Goal: Task Accomplishment & Management: Manage account settings

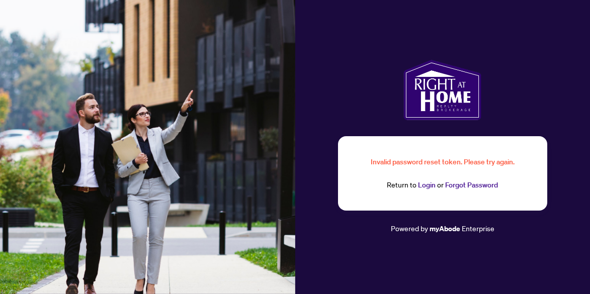
click at [426, 186] on link "Login" at bounding box center [427, 185] width 18 height 9
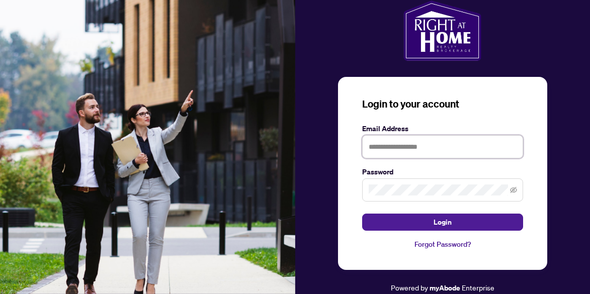
type input "**********"
click at [512, 189] on icon "eye-invisible" at bounding box center [513, 190] width 7 height 7
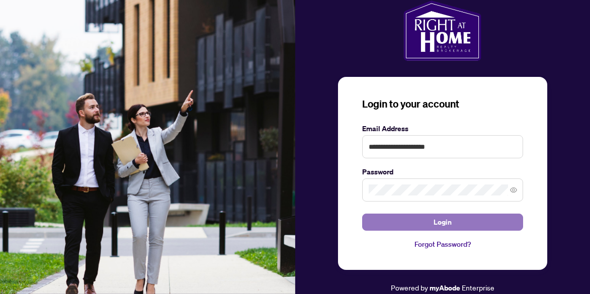
click at [445, 222] on span "Login" at bounding box center [443, 222] width 18 height 16
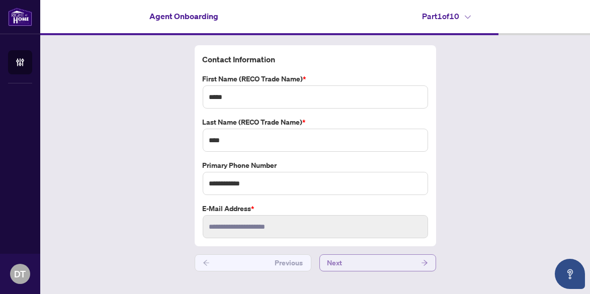
click at [337, 261] on span "Next" at bounding box center [334, 263] width 15 height 16
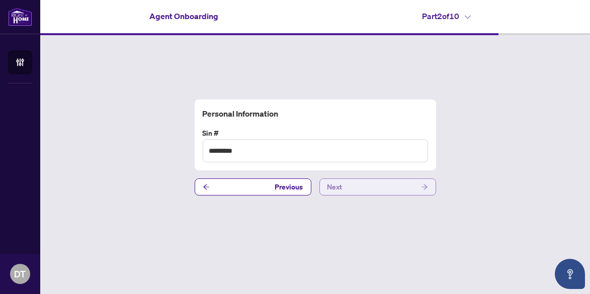
click at [336, 188] on span "Next" at bounding box center [334, 187] width 15 height 16
click at [336, 187] on span "Next" at bounding box center [334, 187] width 15 height 16
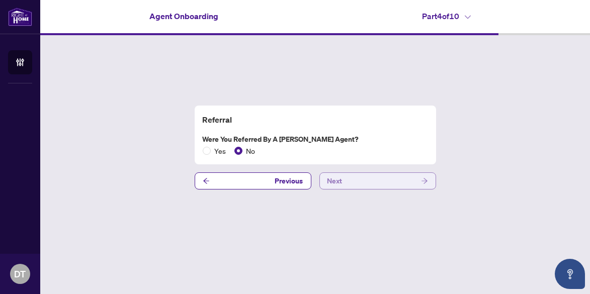
click at [336, 182] on span "Next" at bounding box center [334, 181] width 15 height 16
click at [338, 180] on span "Next" at bounding box center [334, 181] width 15 height 16
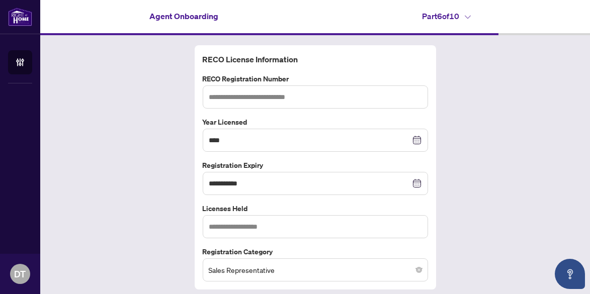
type input "*******"
type input "**********"
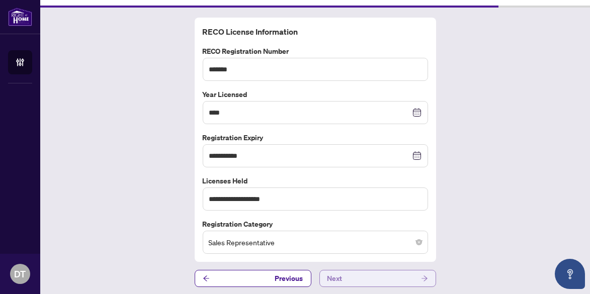
click at [327, 274] on span "Next" at bounding box center [334, 279] width 15 height 16
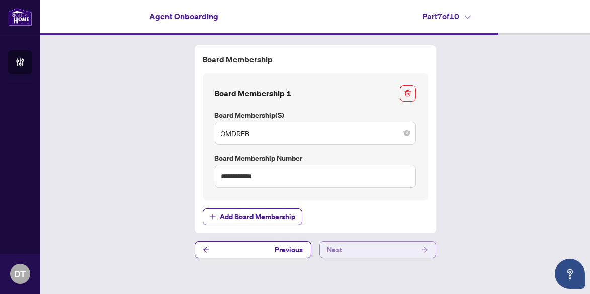
click at [334, 247] on span "Next" at bounding box center [334, 250] width 15 height 16
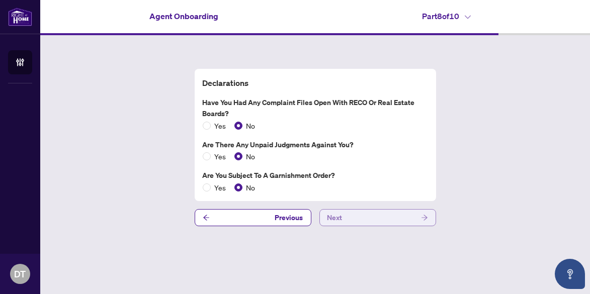
click at [337, 218] on span "Next" at bounding box center [334, 218] width 15 height 16
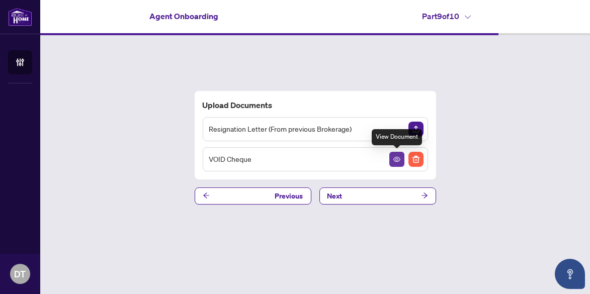
click at [398, 159] on icon "View Document" at bounding box center [396, 159] width 7 height 7
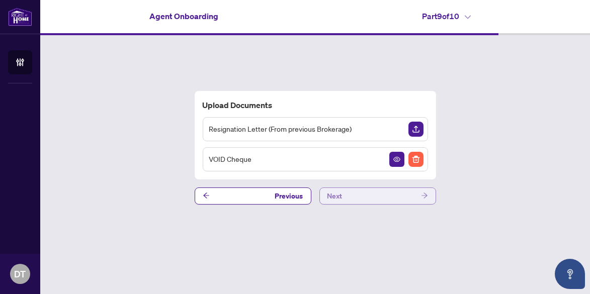
click at [337, 195] on span "Next" at bounding box center [334, 196] width 15 height 16
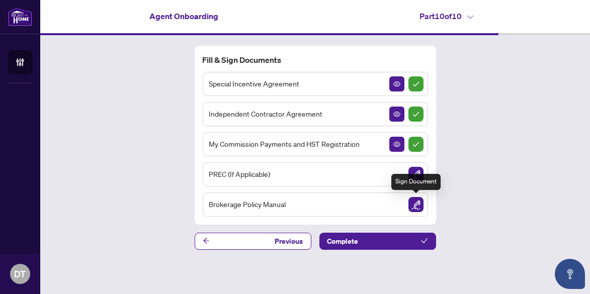
click at [417, 204] on img "Sign Document" at bounding box center [415, 204] width 15 height 15
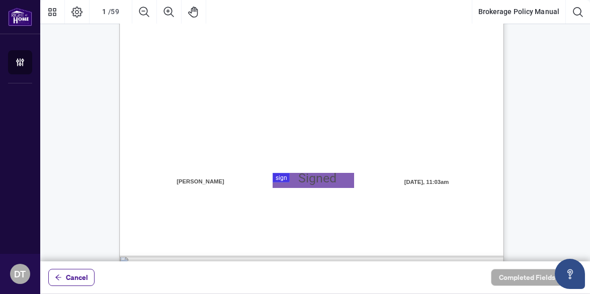
scroll to position [252, 0]
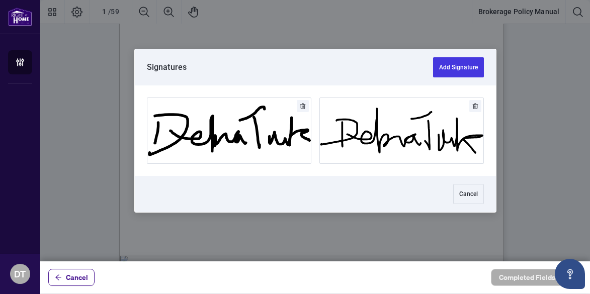
click at [301, 179] on div at bounding box center [315, 131] width 550 height 262
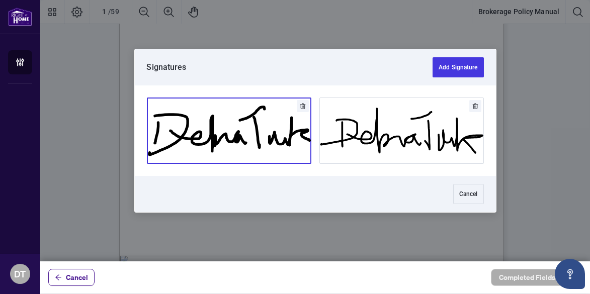
click at [264, 136] on button "Add Signature" at bounding box center [228, 130] width 163 height 65
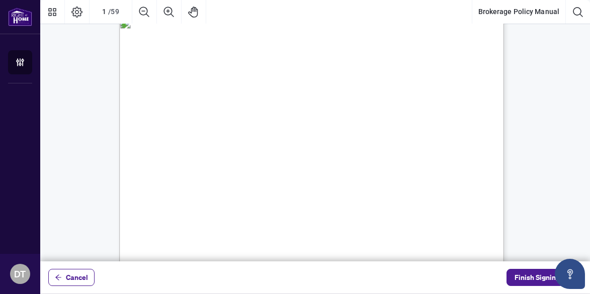
scroll to position [0, 0]
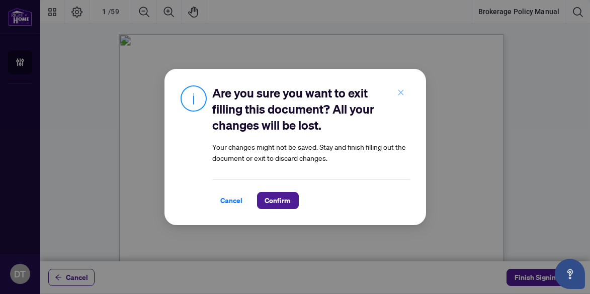
click at [400, 92] on icon "close" at bounding box center [400, 92] width 7 height 7
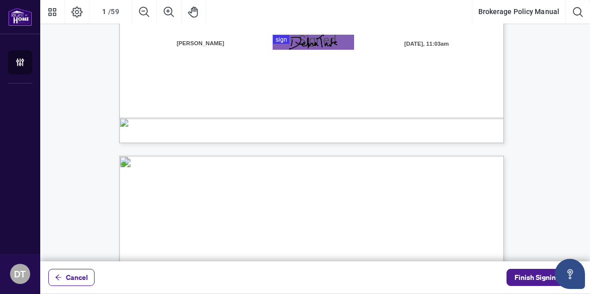
scroll to position [402, 0]
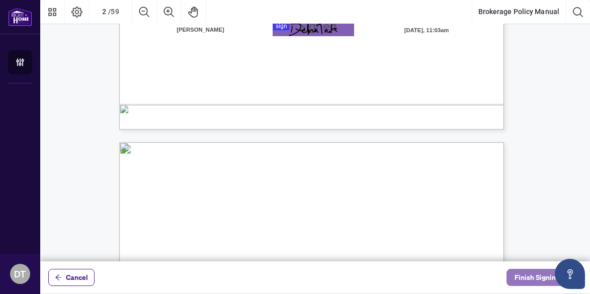
click at [536, 274] on span "Finish Signing" at bounding box center [537, 278] width 45 height 16
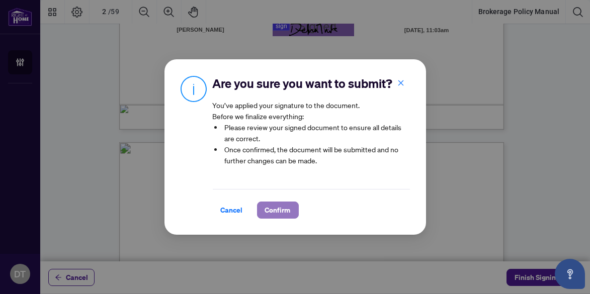
click at [274, 217] on span "Confirm" at bounding box center [278, 210] width 26 height 16
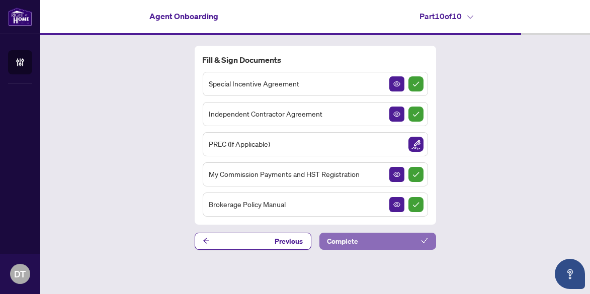
click at [346, 239] on span "Complete" at bounding box center [342, 241] width 31 height 16
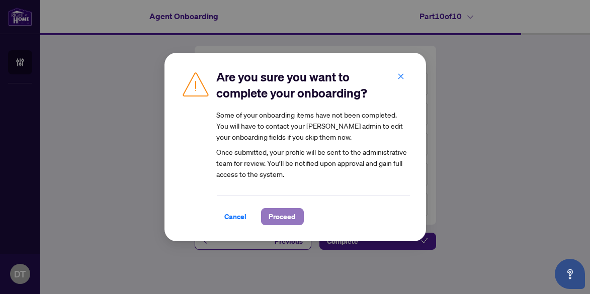
click at [278, 216] on span "Proceed" at bounding box center [282, 217] width 27 height 16
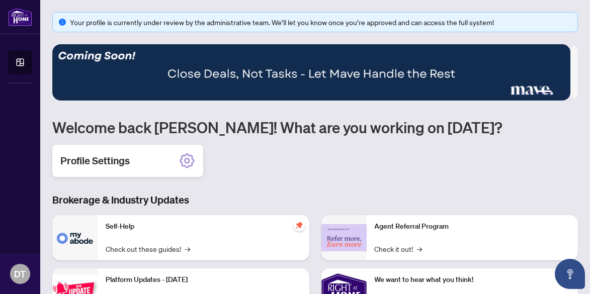
click at [114, 160] on h2 "Profile Settings" at bounding box center [94, 161] width 69 height 14
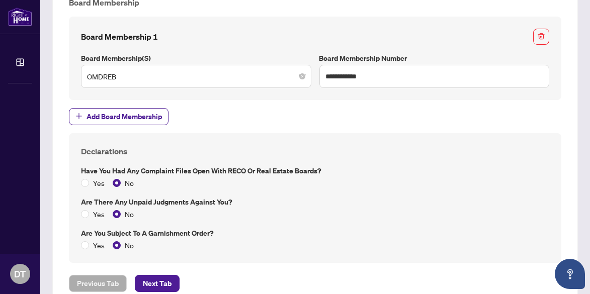
scroll to position [795, 0]
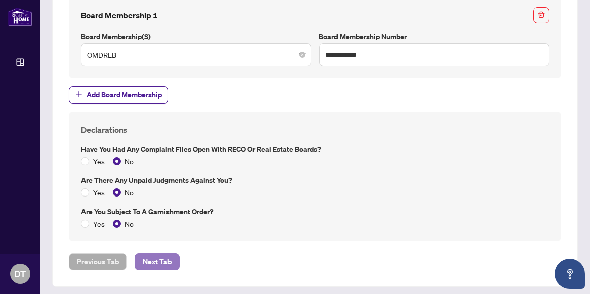
click at [158, 257] on span "Next Tab" at bounding box center [157, 262] width 29 height 16
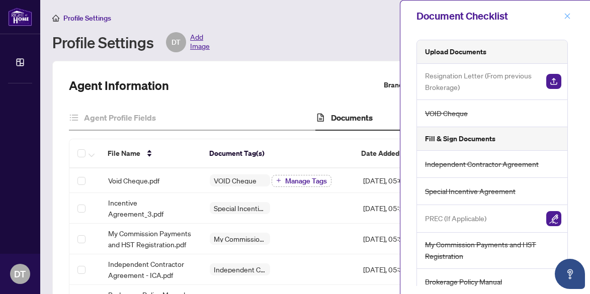
click at [567, 14] on icon "close" at bounding box center [567, 16] width 7 height 7
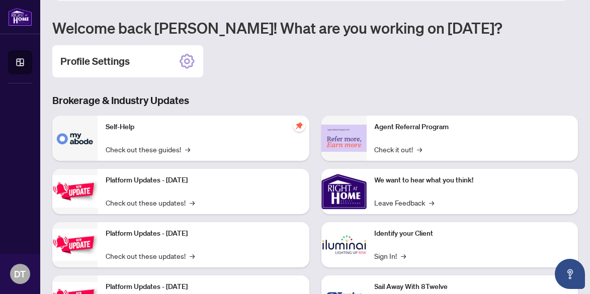
scroll to position [101, 0]
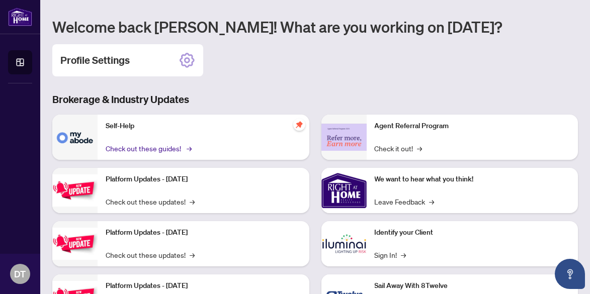
click at [139, 146] on link "Check out these guides! →" at bounding box center [148, 148] width 85 height 11
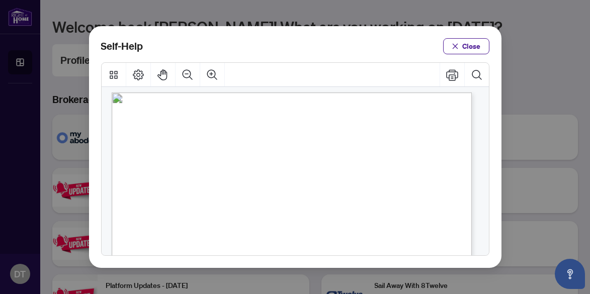
scroll to position [0, 0]
click at [468, 46] on span "Close" at bounding box center [472, 46] width 18 height 16
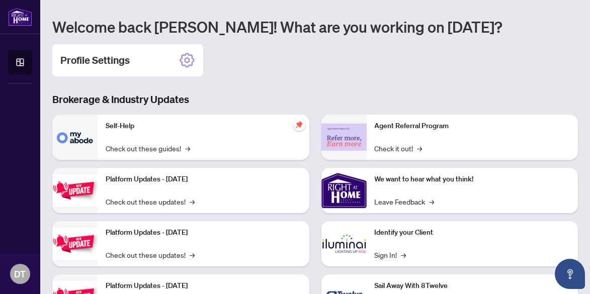
click at [149, 185] on div "Platform Updates - [DATE] Check out these updates! →" at bounding box center [204, 190] width 212 height 45
click at [173, 201] on link "Check out these updates! →" at bounding box center [150, 201] width 89 height 11
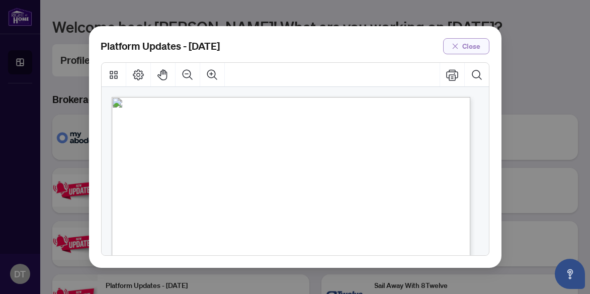
click at [474, 44] on span "Close" at bounding box center [472, 46] width 18 height 16
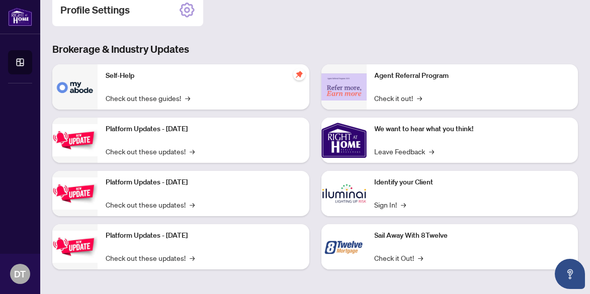
scroll to position [152, 0]
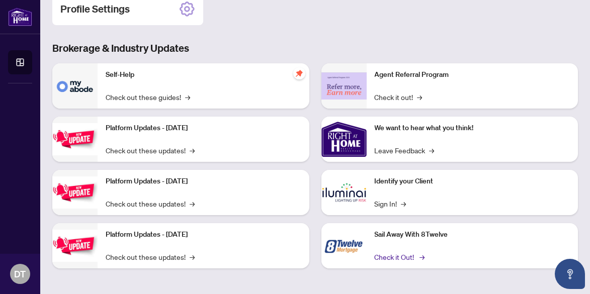
click at [395, 255] on link "Check it Out! →" at bounding box center [399, 257] width 49 height 11
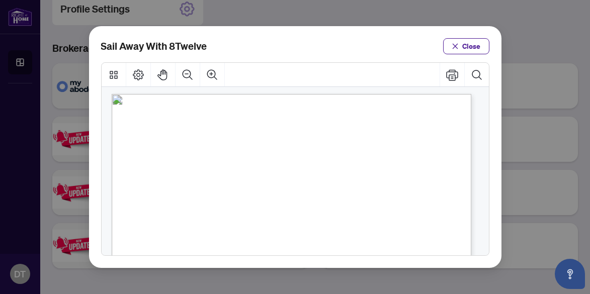
scroll to position [0, 0]
click at [469, 46] on span "Close" at bounding box center [472, 46] width 18 height 16
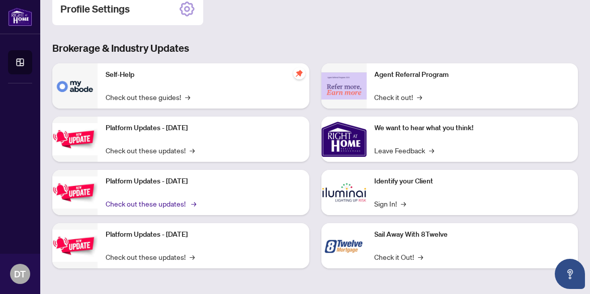
click at [145, 201] on link "Check out these updates! →" at bounding box center [150, 203] width 89 height 11
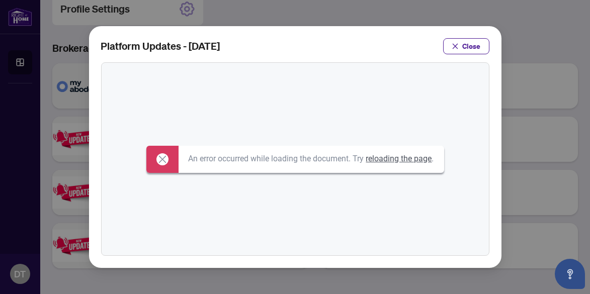
click at [422, 159] on link "reloading the page" at bounding box center [399, 159] width 66 height 10
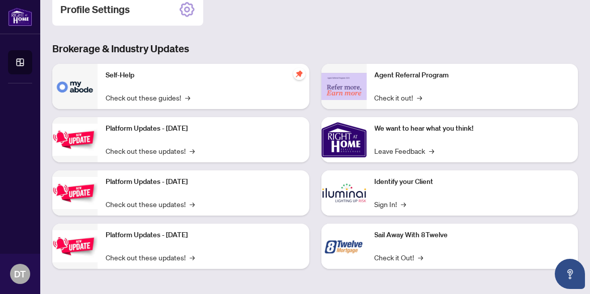
scroll to position [152, 0]
click at [170, 202] on link "Check out these updates! →" at bounding box center [150, 203] width 89 height 11
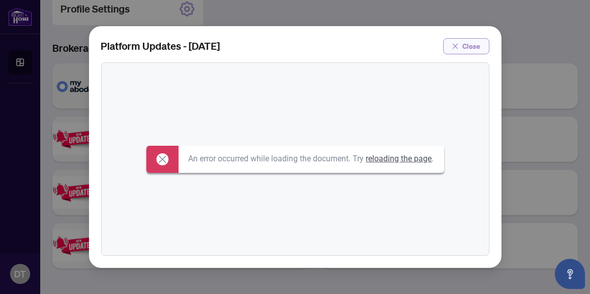
click at [476, 46] on span "Close" at bounding box center [472, 46] width 18 height 16
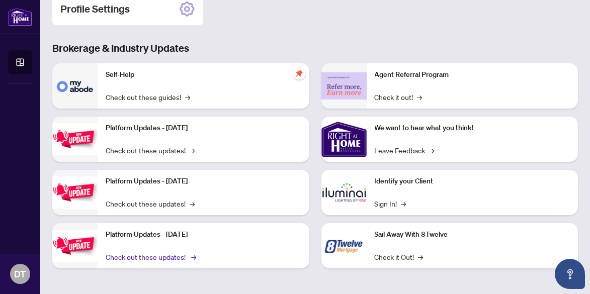
click at [175, 256] on link "Check out these updates! →" at bounding box center [150, 257] width 89 height 11
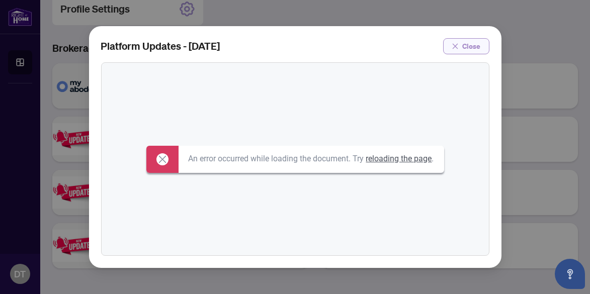
click at [474, 46] on span "Close" at bounding box center [472, 46] width 18 height 16
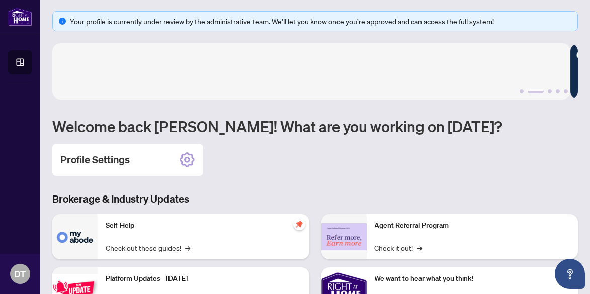
scroll to position [0, 0]
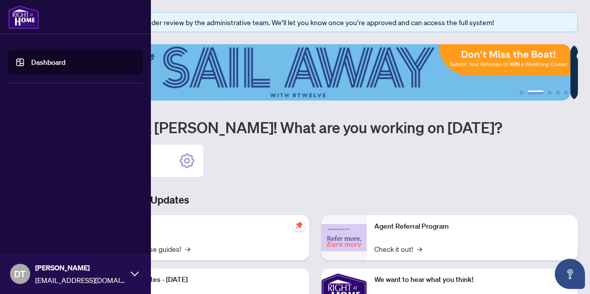
click at [46, 62] on link "Dashboard" at bounding box center [48, 62] width 34 height 9
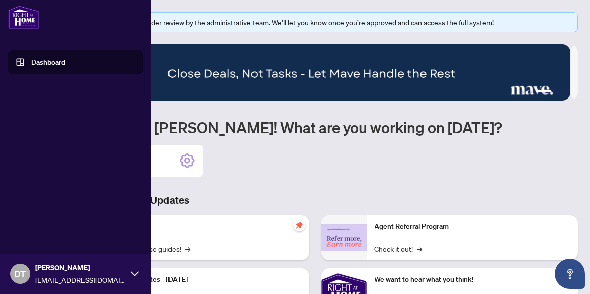
click at [21, 271] on span "DT" at bounding box center [21, 274] width 12 height 14
click at [42, 215] on span "Logout" at bounding box center [40, 214] width 23 height 16
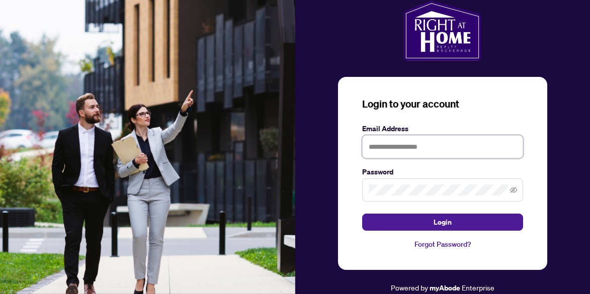
type input "**********"
click at [513, 189] on icon "eye-invisible" at bounding box center [513, 190] width 7 height 6
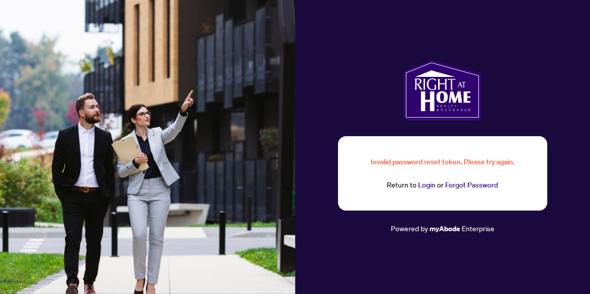
click at [424, 186] on link "Login" at bounding box center [427, 185] width 18 height 9
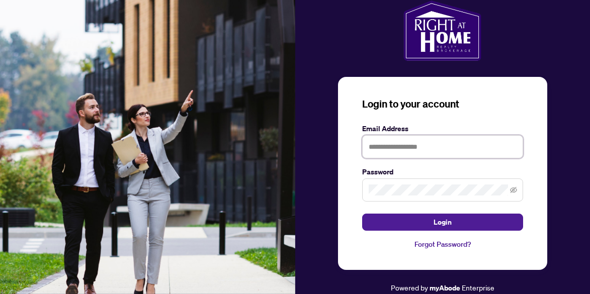
type input "**********"
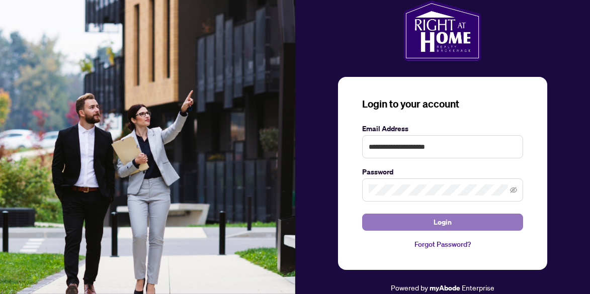
click at [445, 222] on span "Login" at bounding box center [443, 222] width 18 height 16
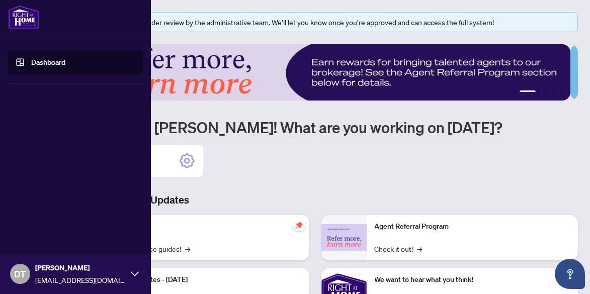
click at [25, 271] on span "DT" at bounding box center [21, 274] width 12 height 14
click at [48, 214] on span "Logout" at bounding box center [40, 214] width 23 height 16
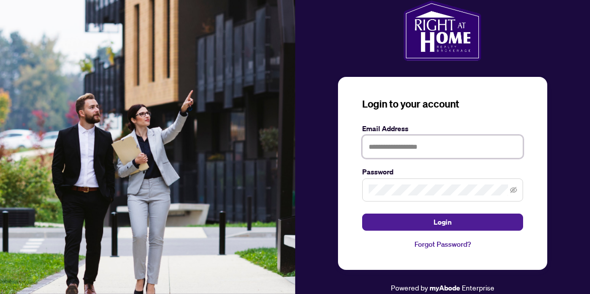
type input "**********"
